Goal: Register for event/course

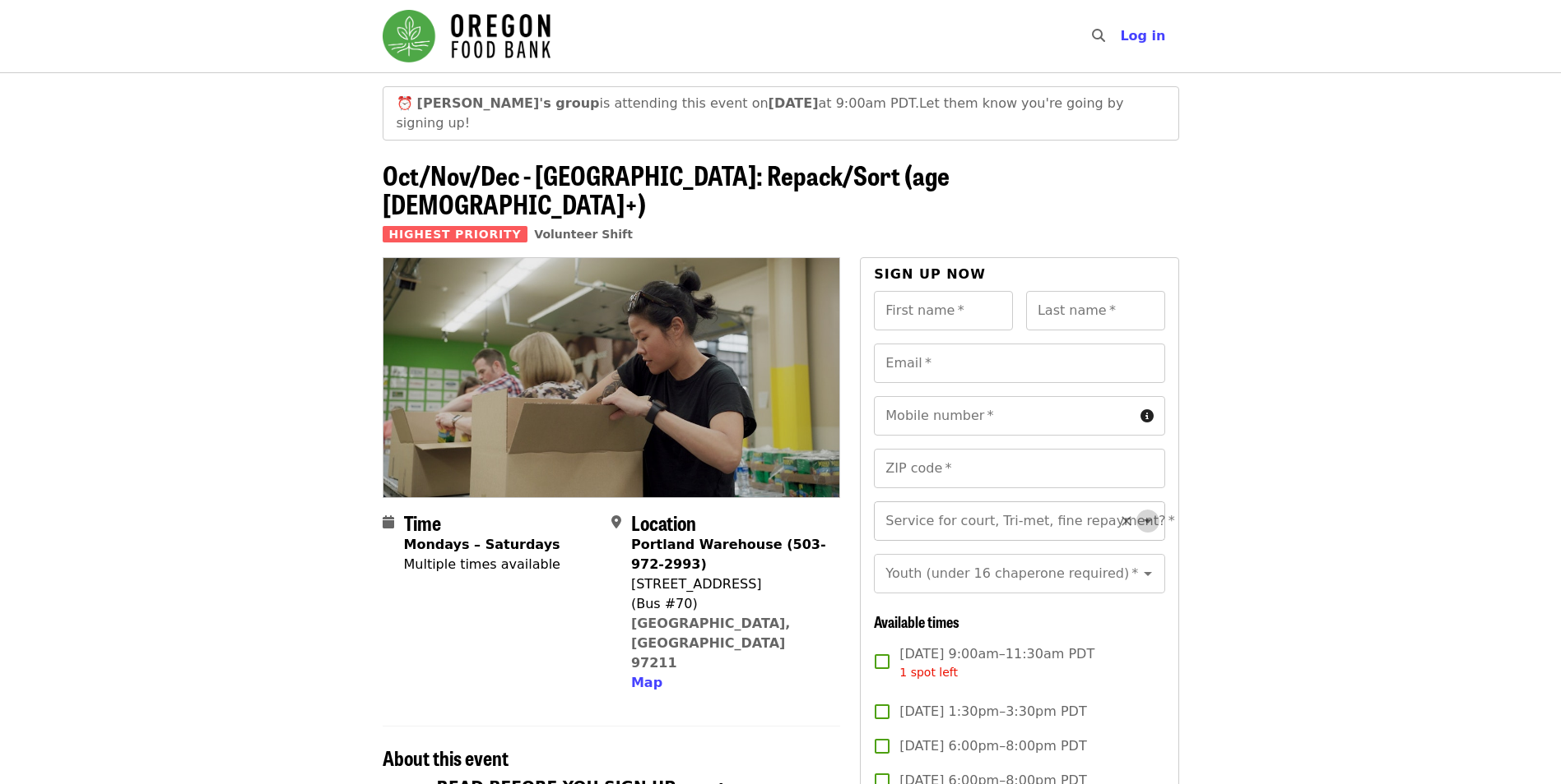
click at [1136, 509] on button "Open" at bounding box center [1148, 521] width 23 height 23
click at [976, 519] on li "No" at bounding box center [1013, 516] width 278 height 29
type input "**"
click at [966, 558] on input "Youth (under 16 chaperone required)   *" at bounding box center [998, 573] width 223 height 31
click at [939, 580] on li "16 and older" at bounding box center [1013, 581] width 278 height 29
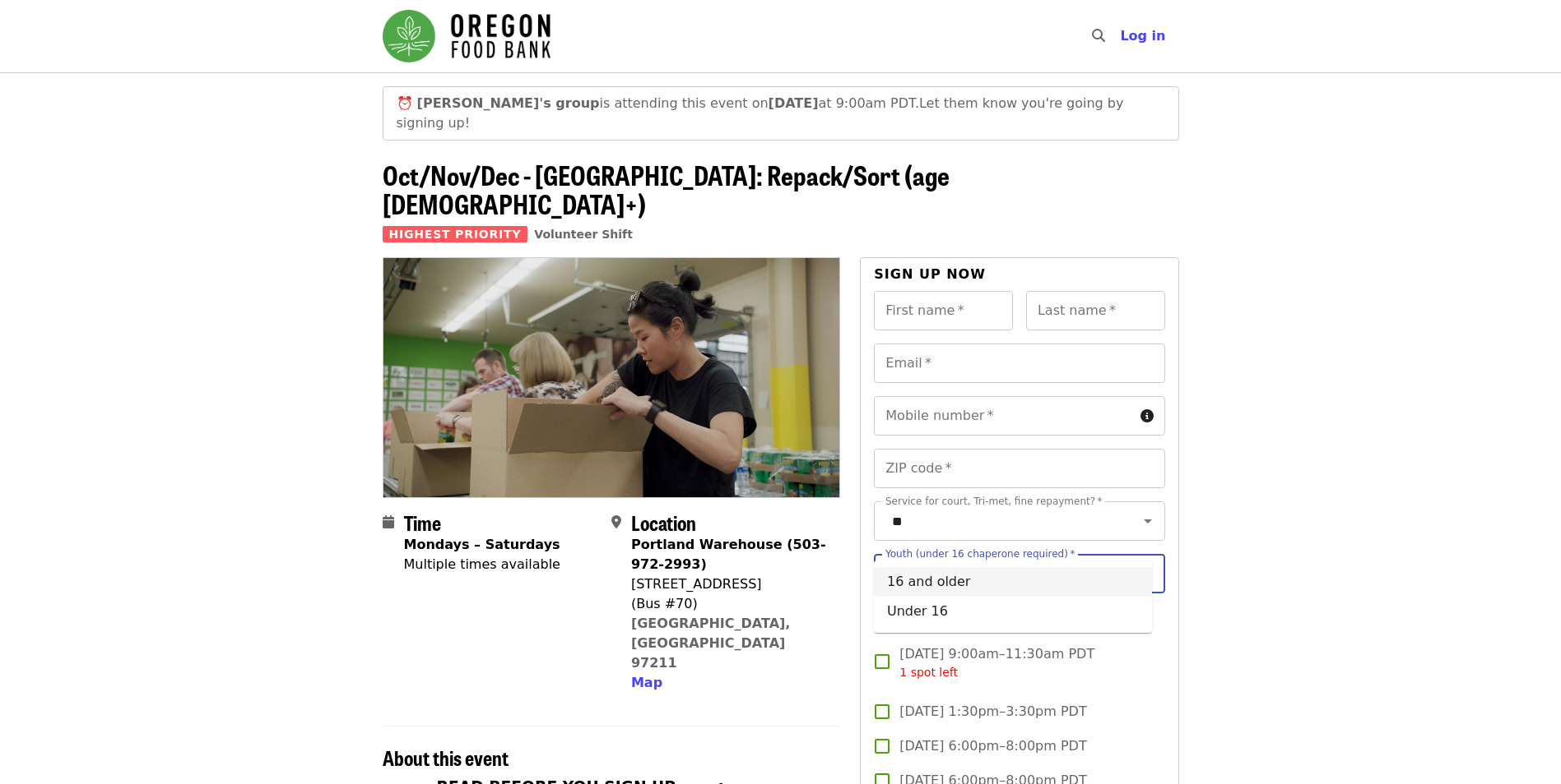
type input "**********"
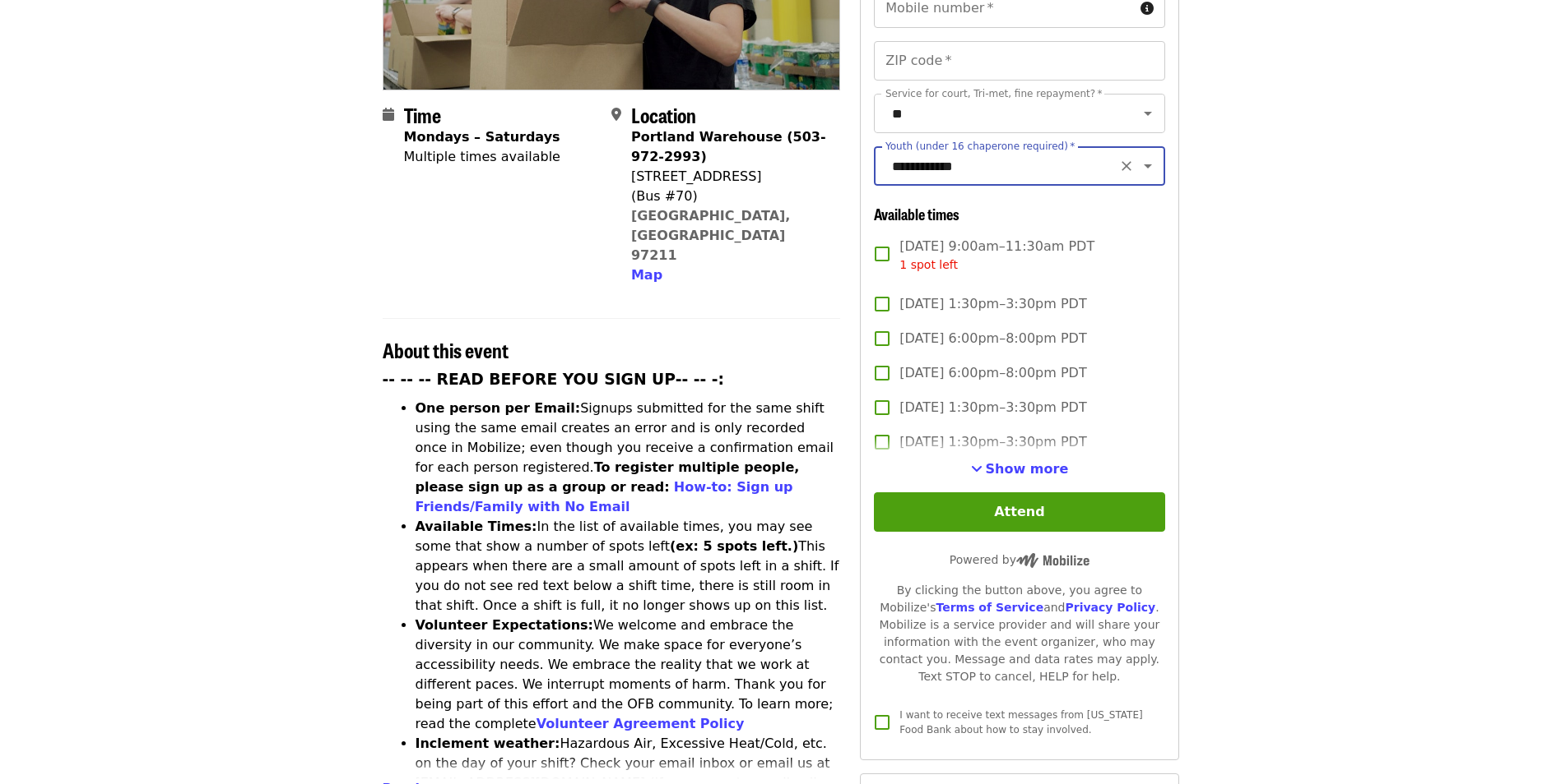
scroll to position [439, 0]
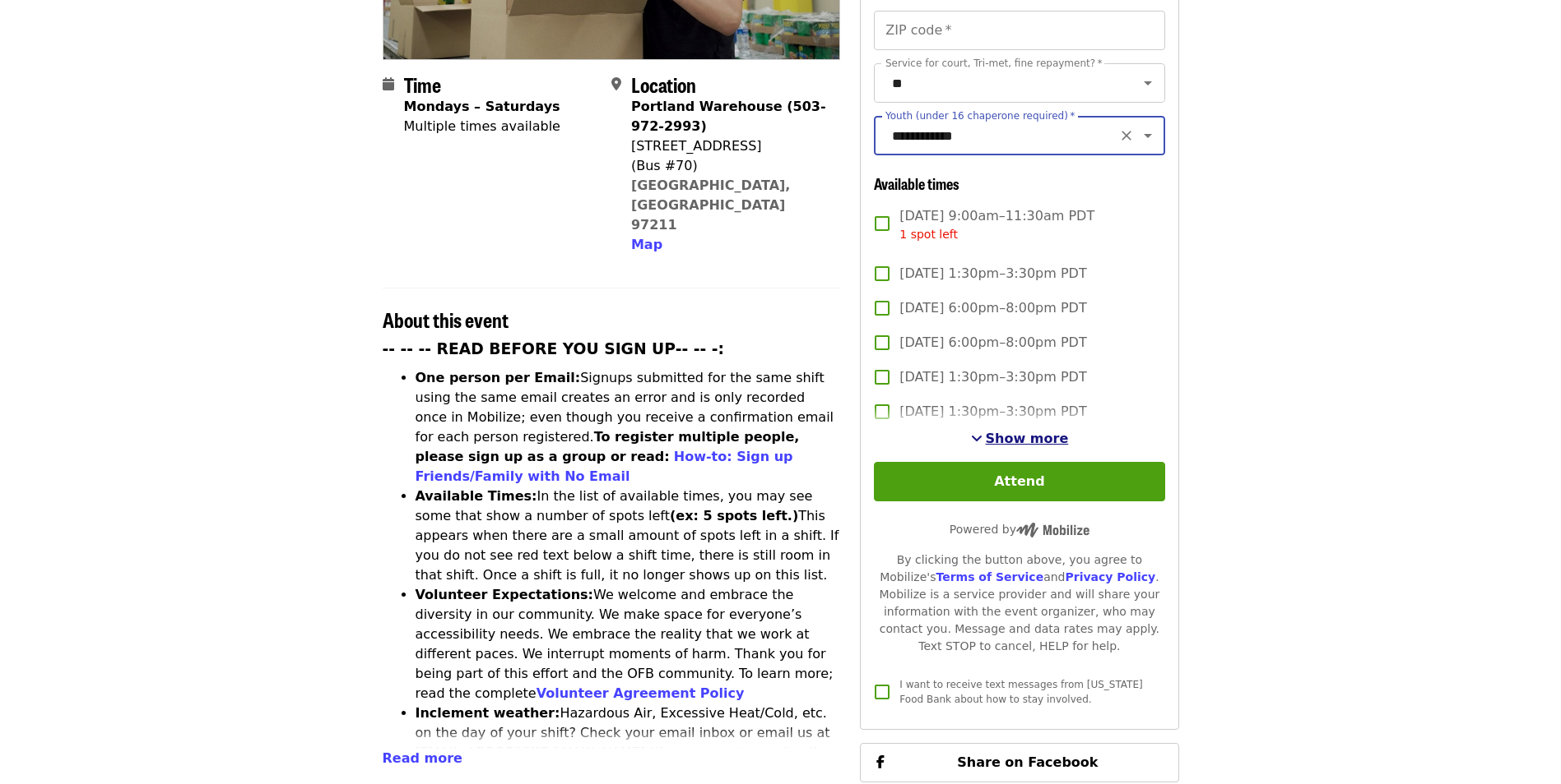
click at [1042, 431] on span "Show more" at bounding box center [1027, 439] width 83 height 16
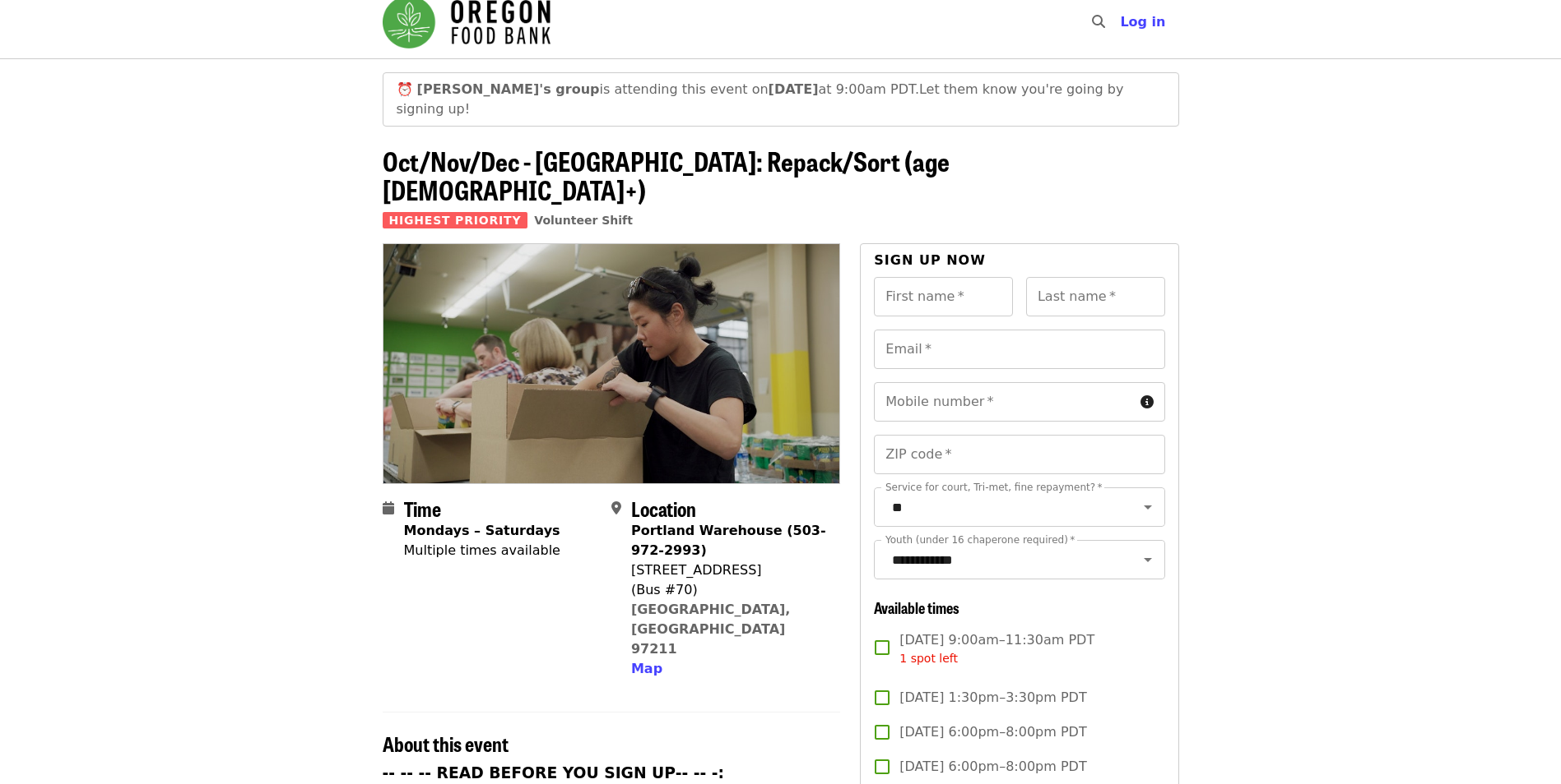
scroll to position [0, 0]
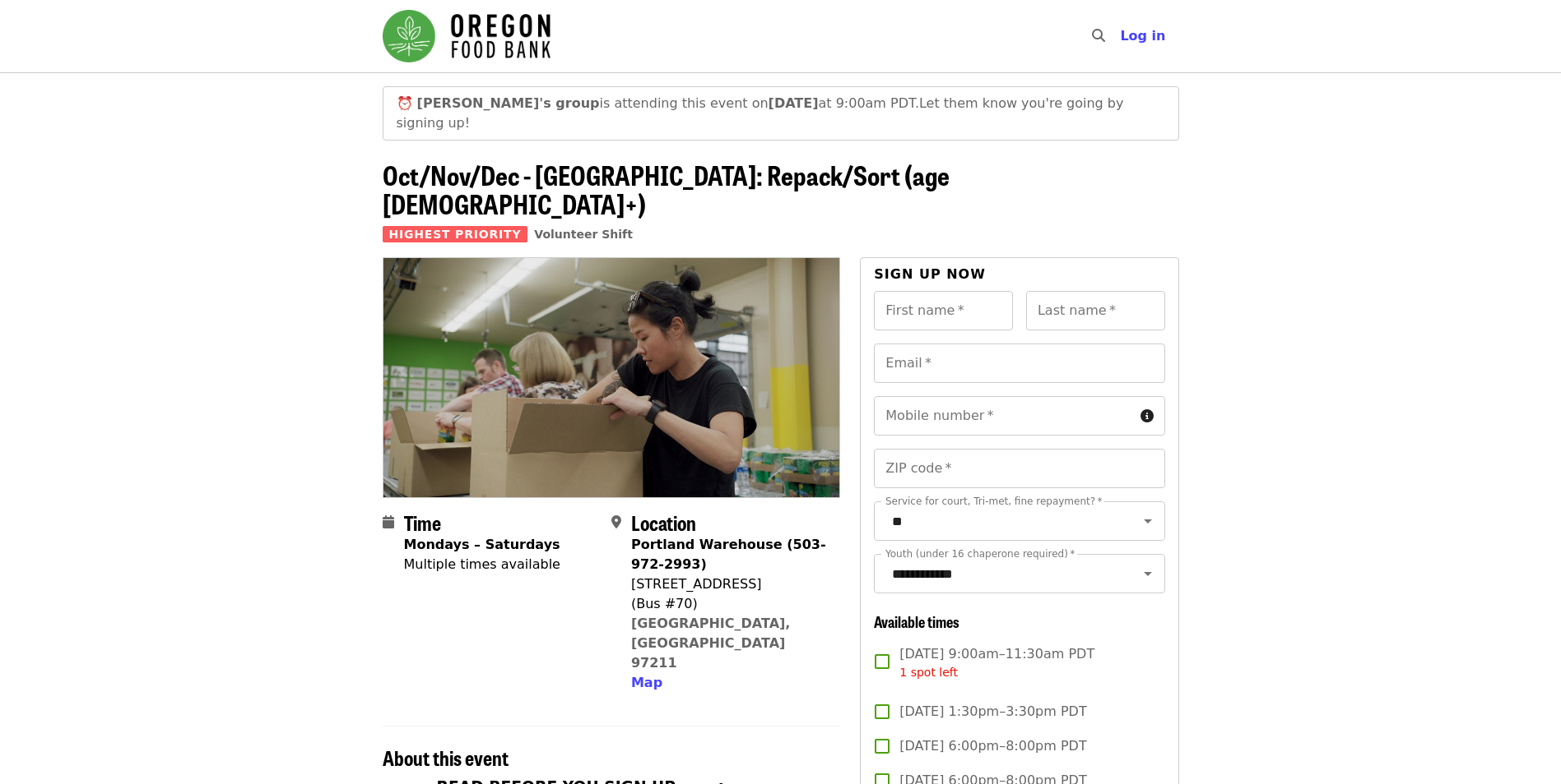
click at [452, 97] on strong "[PERSON_NAME]'s group" at bounding box center [509, 104] width 183 height 16
click at [565, 228] on span "Volunteer Shift" at bounding box center [582, 234] width 98 height 13
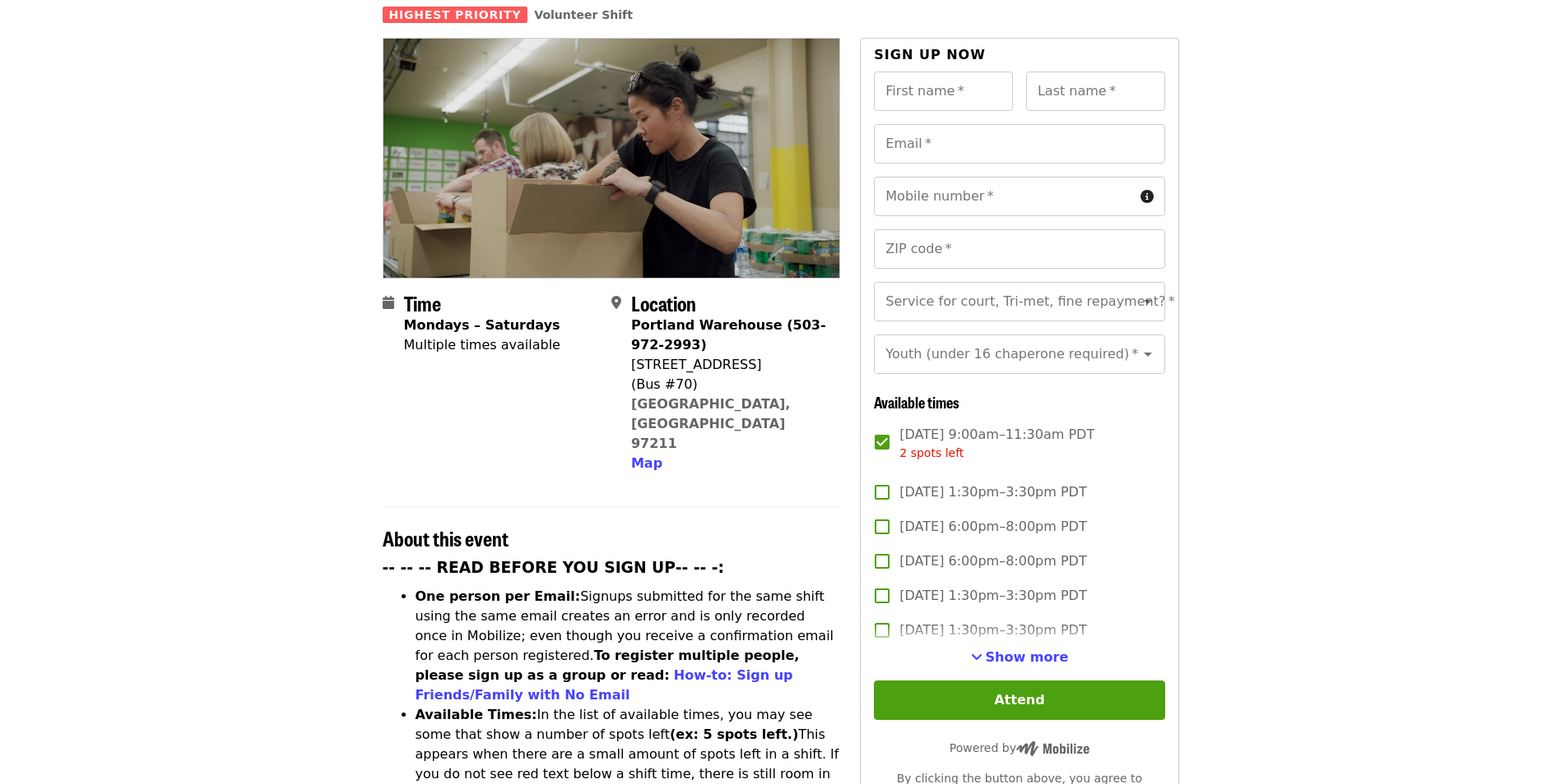
scroll to position [439, 0]
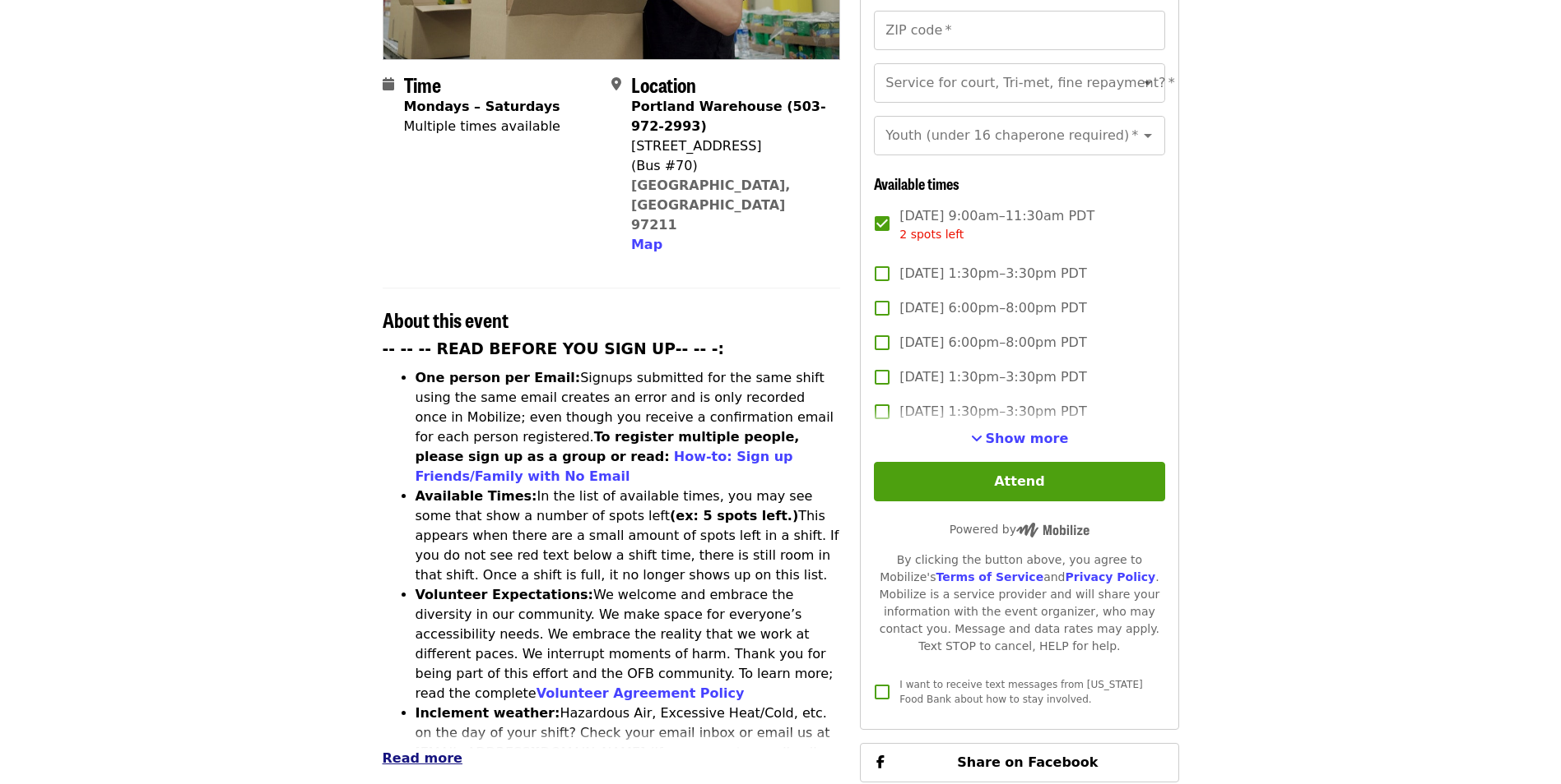
click at [432, 750] on span "Read more" at bounding box center [423, 758] width 80 height 16
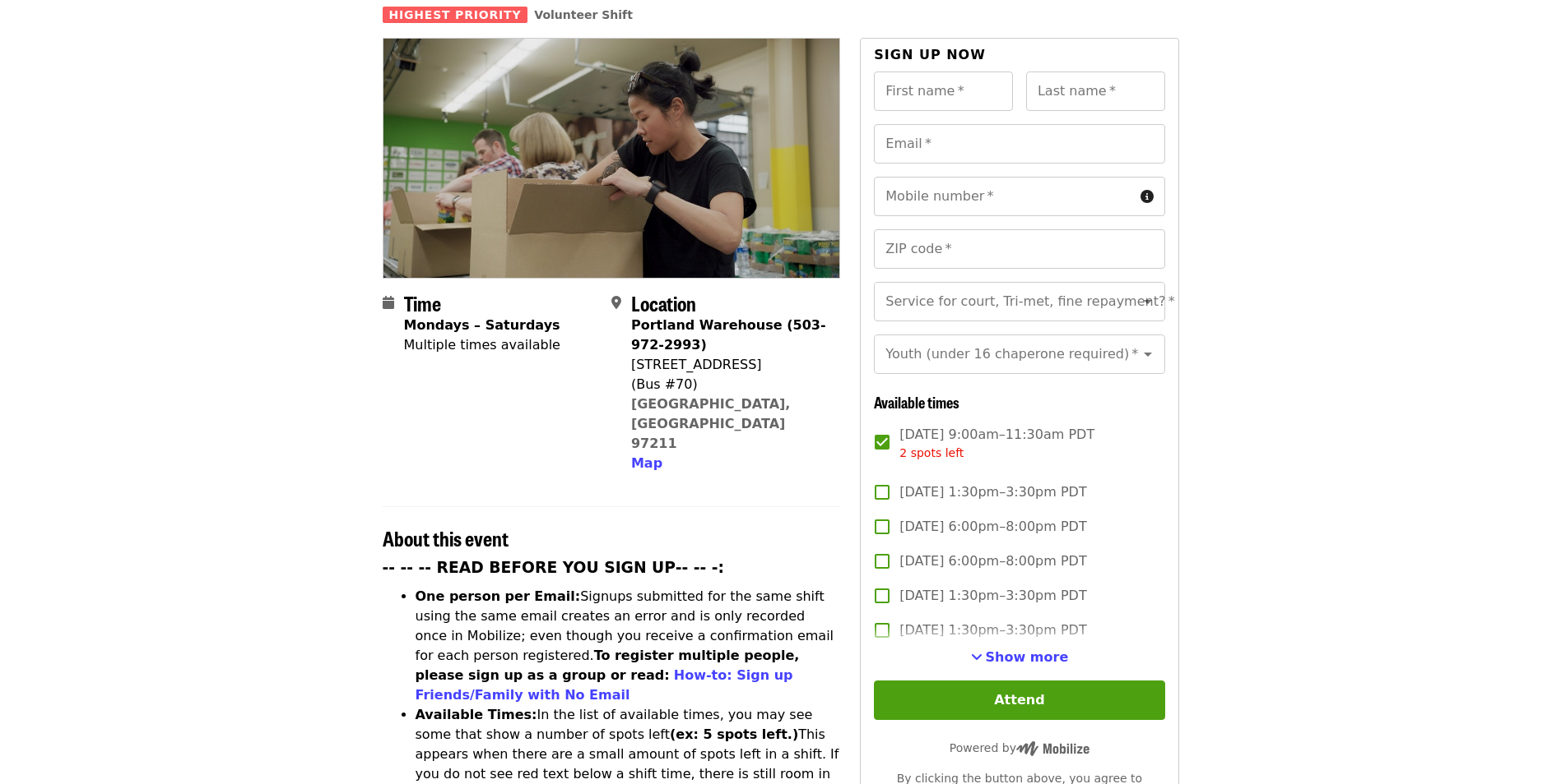
scroll to position [0, 0]
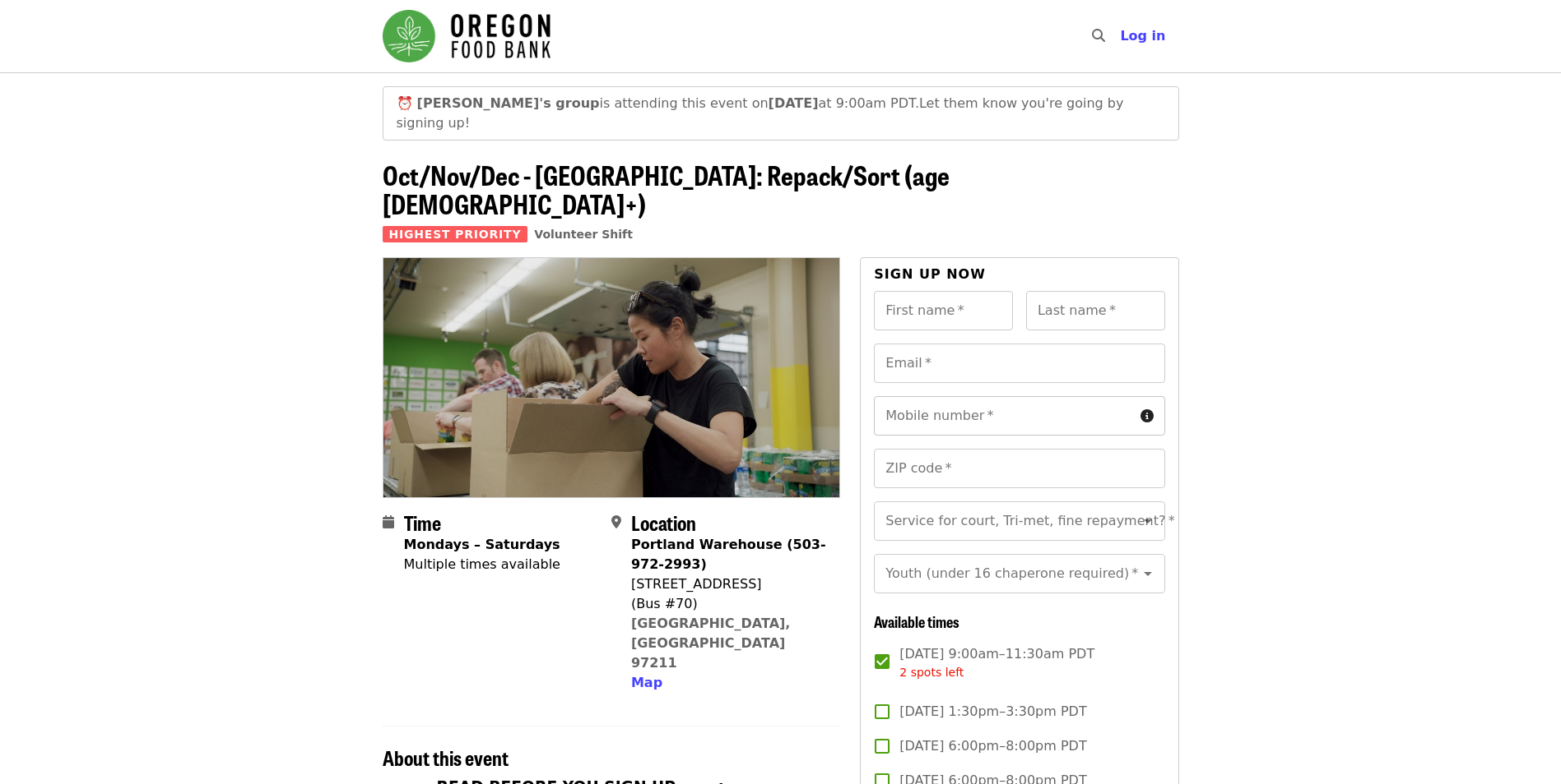
click at [1003, 396] on input "Mobile number   *" at bounding box center [1003, 415] width 259 height 40
click at [982, 449] on input "ZIP code   *" at bounding box center [1019, 469] width 291 height 40
click at [775, 103] on span "Nisha's group is attending this event on Thu, Oct 2 at 9:00am PDT." at bounding box center [668, 104] width 502 height 16
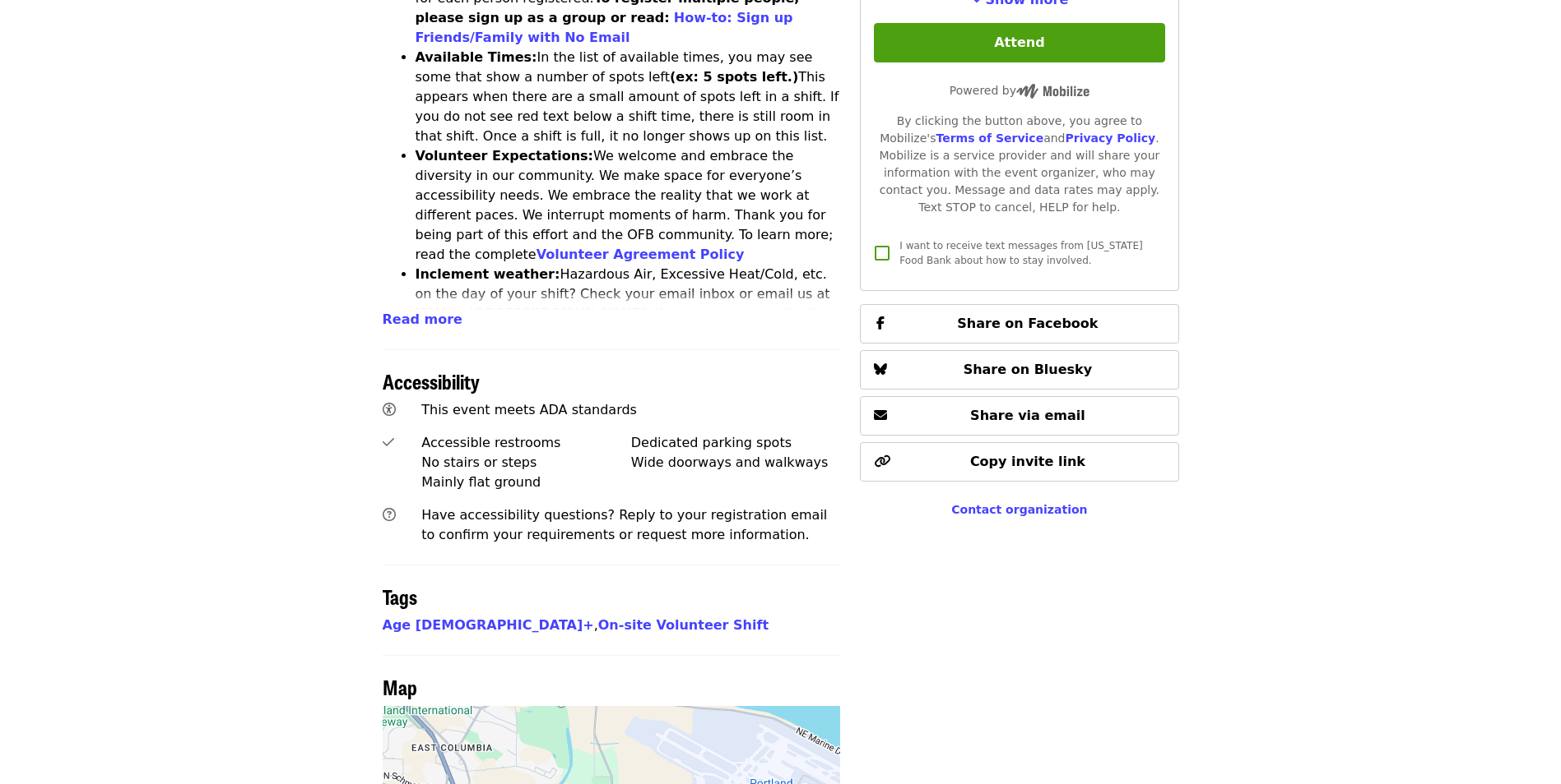
scroll to position [1229, 0]
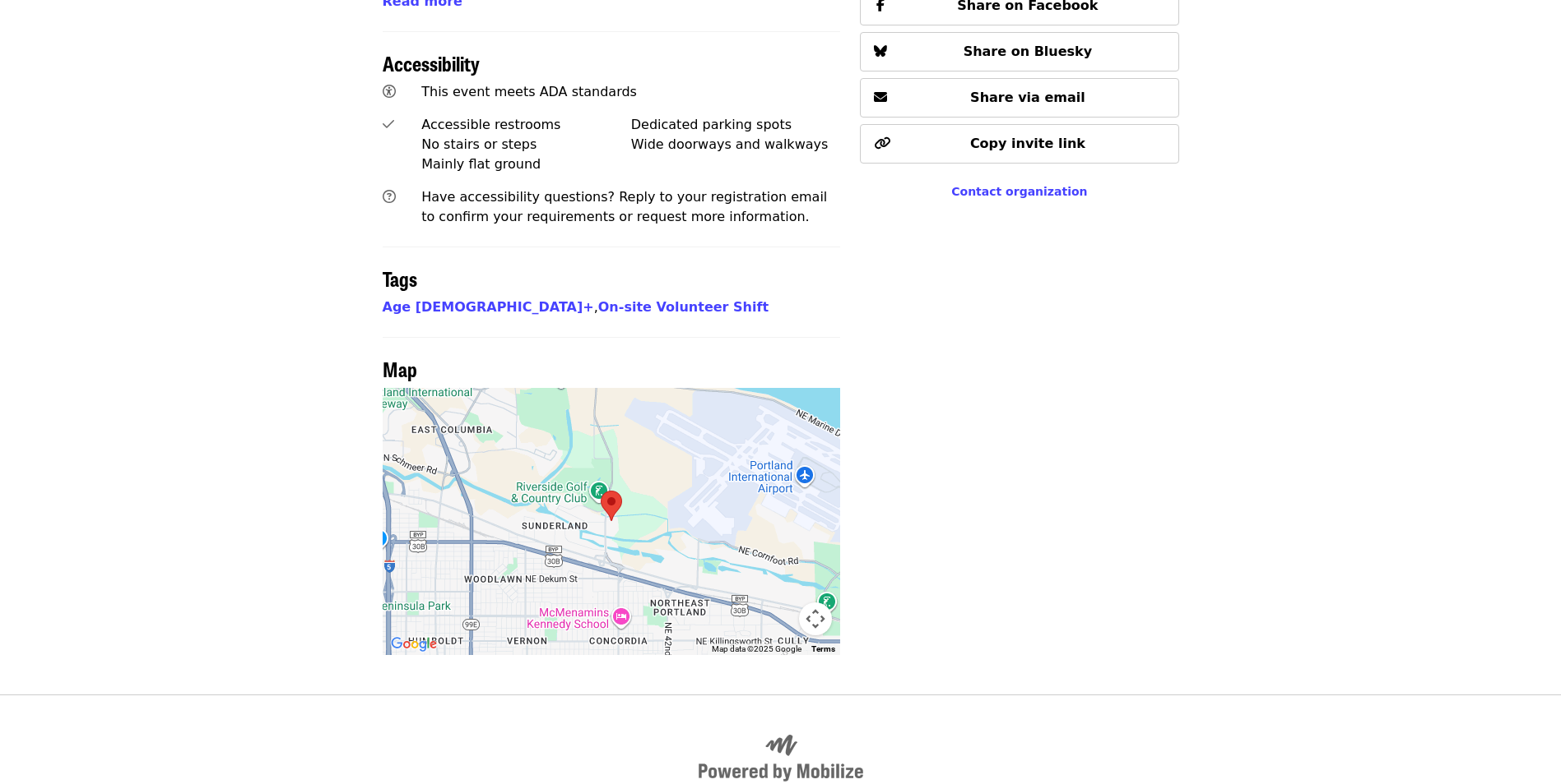
scroll to position [1229, 0]
